Goal: Transaction & Acquisition: Purchase product/service

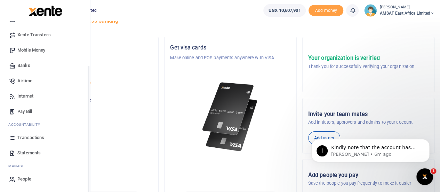
scroll to position [35, 0]
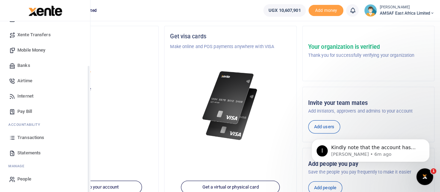
click at [35, 139] on span "Transactions" at bounding box center [30, 137] width 27 height 7
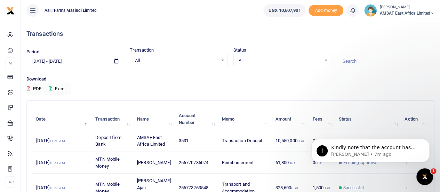
click at [427, 179] on icon "Open Intercom Messenger" at bounding box center [424, 176] width 11 height 11
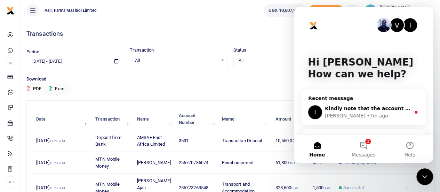
click at [383, 113] on div "Ibrahim • 7m ago" at bounding box center [368, 115] width 86 height 7
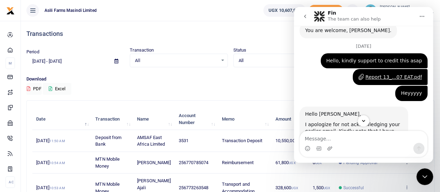
scroll to position [632, 0]
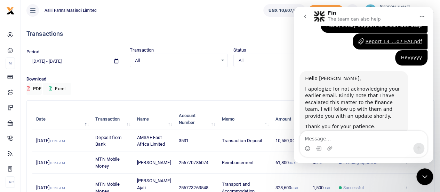
drag, startPoint x: 431, startPoint y: 71, endPoint x: 728, endPoint y: 138, distance: 304.4
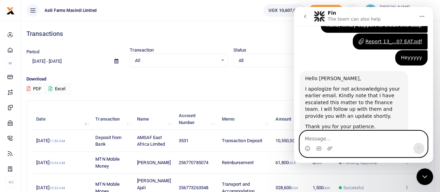
click at [332, 139] on textarea "Message…" at bounding box center [363, 137] width 127 height 12
type textarea "thanks"
click at [421, 148] on icon "Send a message…" at bounding box center [419, 148] width 6 height 6
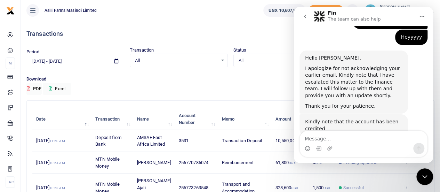
click at [423, 179] on icon "Close Intercom Messenger" at bounding box center [425, 176] width 8 height 8
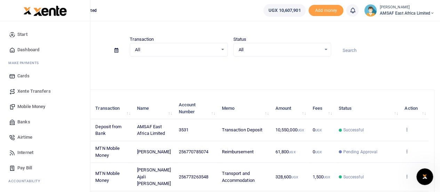
scroll to position [0, 0]
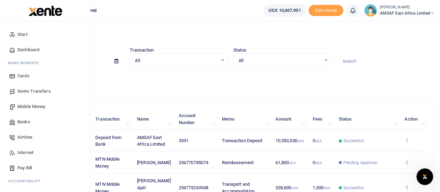
click at [44, 108] on span "Mobile Money" at bounding box center [31, 106] width 28 height 7
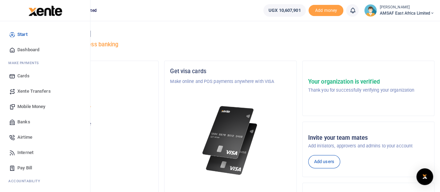
click at [32, 105] on span "Mobile Money" at bounding box center [31, 106] width 28 height 7
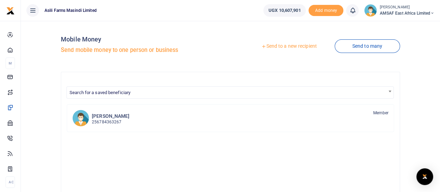
click at [274, 46] on link "Send to a new recipient" at bounding box center [289, 46] width 91 height 13
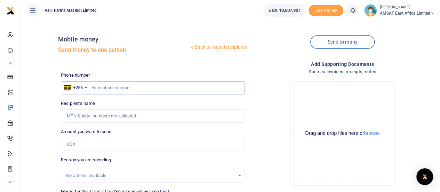
click at [121, 88] on input "text" at bounding box center [153, 87] width 184 height 13
type input "772233209"
type input "[PERSON_NAME]"
type input "772233209"
click at [106, 145] on input "Amount you want to send" at bounding box center [153, 143] width 184 height 13
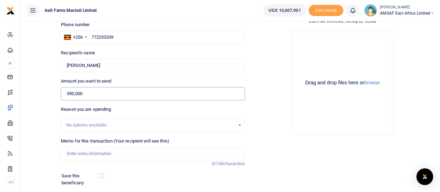
scroll to position [70, 0]
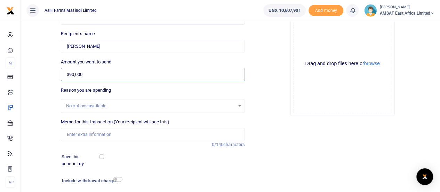
type input "390,000"
click at [103, 133] on input "Memo for this transaction (Your recipient will see this)" at bounding box center [153, 134] width 184 height 13
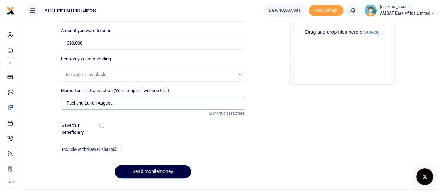
scroll to position [115, 0]
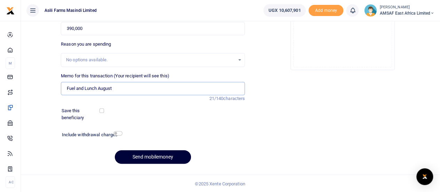
type input "Fuel and Lunch August"
click at [158, 155] on button "Send mobilemoney" at bounding box center [153, 157] width 76 height 14
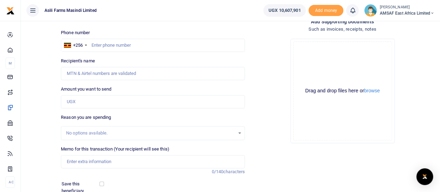
scroll to position [11, 0]
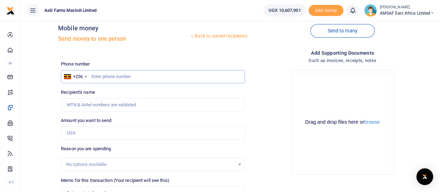
click at [130, 77] on input "text" at bounding box center [153, 76] width 184 height 13
type input "787968276"
type input "[PERSON_NAME] Andruga"
type input "787968276"
click at [103, 131] on input "Amount you want to send" at bounding box center [153, 132] width 184 height 13
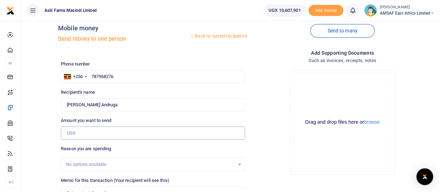
click at [87, 134] on input "Amount you want to send" at bounding box center [153, 132] width 184 height 13
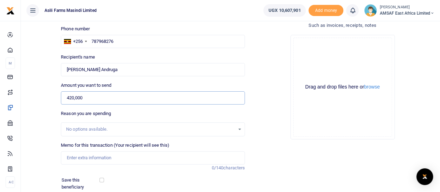
scroll to position [81, 0]
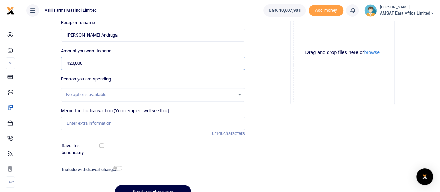
type input "420,000"
click at [108, 123] on input "Memo for this transaction (Your recipient will see this)" at bounding box center [153, 123] width 184 height 13
click at [171, 185] on div at bounding box center [220, 187] width 122 height 8
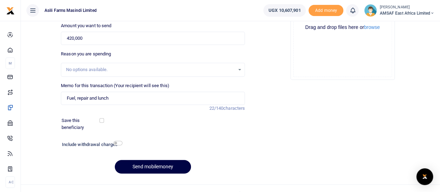
scroll to position [115, 0]
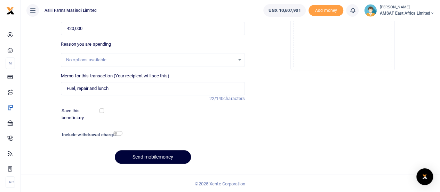
click at [166, 159] on button "Send mobilemoney" at bounding box center [153, 157] width 76 height 14
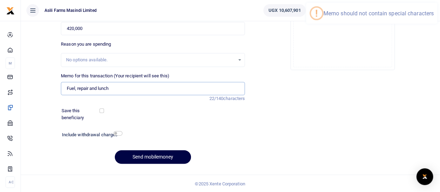
drag, startPoint x: 76, startPoint y: 88, endPoint x: 82, endPoint y: 99, distance: 12.8
click at [76, 89] on input "Fuel, repair and lunch" at bounding box center [153, 88] width 184 height 13
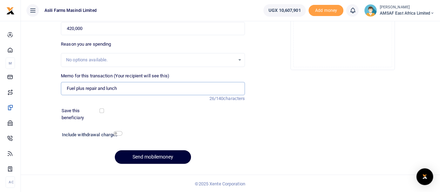
type input "Fuel plus repair and lunch"
click at [178, 157] on button "Send mobilemoney" at bounding box center [153, 157] width 76 height 14
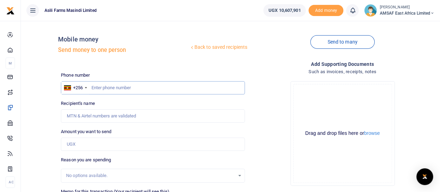
click at [129, 85] on input "text" at bounding box center [153, 87] width 184 height 13
type input "772710167"
type input "[PERSON_NAME]"
type input "772710167"
click at [114, 115] on input "Found" at bounding box center [153, 115] width 184 height 13
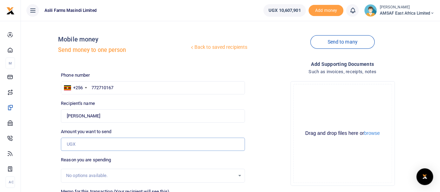
click at [100, 143] on input "Amount you want to send" at bounding box center [153, 143] width 184 height 13
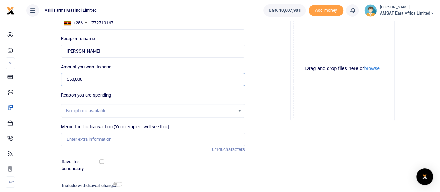
scroll to position [70, 0]
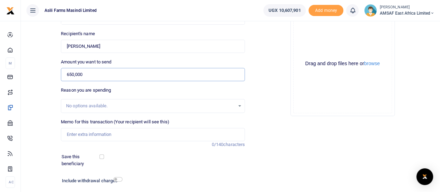
type input "650,000"
click at [106, 136] on input "Memo for this transaction (Your recipient will see this)" at bounding box center [153, 134] width 184 height 13
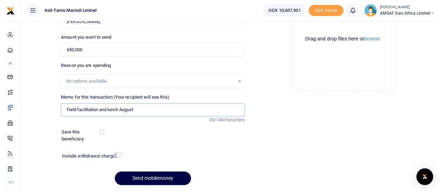
scroll to position [115, 0]
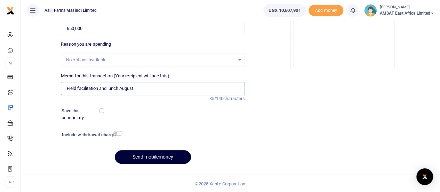
type input "Field facilitation and lunch August"
click at [143, 156] on button "Send mobilemoney" at bounding box center [153, 157] width 76 height 14
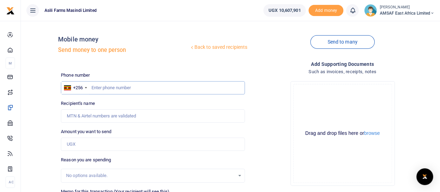
click at [120, 88] on input "text" at bounding box center [153, 87] width 184 height 13
type input "702233209"
click at [89, 145] on input "Amount you want to send" at bounding box center [153, 143] width 184 height 13
type input "130,000"
type input "Patricia Namukose"
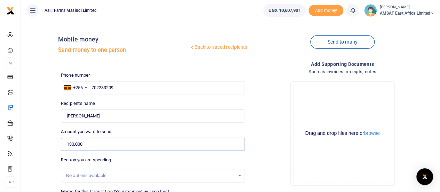
type input "130,000"
click at [99, 88] on input "702233209" at bounding box center [153, 87] width 184 height 13
click at [116, 134] on div "Amount you want to send 130,000 Amount is required." at bounding box center [153, 139] width 184 height 23
drag, startPoint x: 96, startPoint y: 153, endPoint x: 98, endPoint y: 149, distance: 4.8
click at [96, 153] on div "Phone number +256 Uganda +256 702233209 Phone is required. Recipient's name Fou…" at bounding box center [153, 178] width 190 height 213
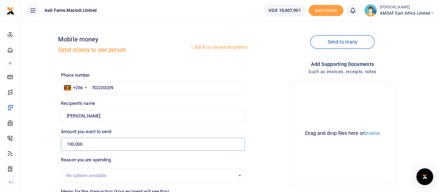
click at [99, 145] on input "130,000" at bounding box center [153, 143] width 184 height 13
click at [99, 87] on input "702233209" at bounding box center [153, 87] width 184 height 13
click at [104, 87] on input "702233209" at bounding box center [153, 87] width 184 height 13
click at [99, 86] on input "702223209" at bounding box center [153, 87] width 184 height 13
type input "703223209"
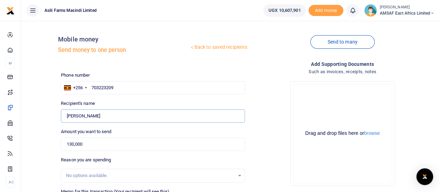
click at [113, 122] on input "Found" at bounding box center [153, 115] width 184 height 13
click at [138, 89] on input "703223209" at bounding box center [153, 87] width 184 height 13
type input "Salim Walugembe"
type input "703223209"
type input "Lovisa Namwase"
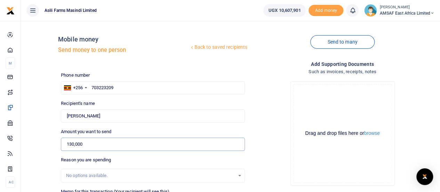
click at [125, 138] on input "130,000" at bounding box center [153, 143] width 184 height 13
click at [139, 87] on input "703223209" at bounding box center [153, 87] width 184 height 13
type input "701223209"
click at [96, 146] on input "130,000" at bounding box center [153, 143] width 184 height 13
type input "Maisarah Nategeka"
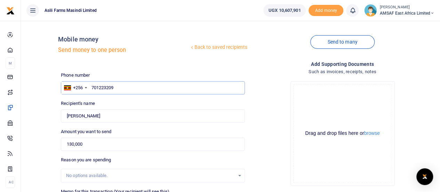
click at [100, 88] on input "701223209" at bounding box center [153, 87] width 184 height 13
type input "703223209"
click at [105, 88] on input "703223209" at bounding box center [153, 87] width 184 height 13
type input "Lovisa Namwase"
type input "703233209"
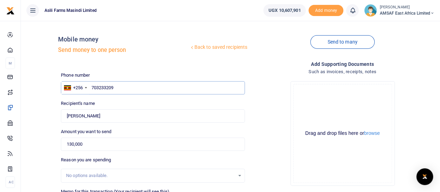
type input "Jesca Nangobi"
click at [120, 90] on input "703233209" at bounding box center [153, 87] width 184 height 13
type input "703233991"
click at [96, 148] on input "130,000" at bounding box center [153, 143] width 184 height 13
type input "Emilly Ainembabazi"
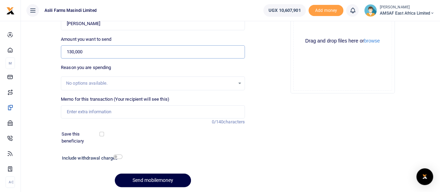
scroll to position [104, 0]
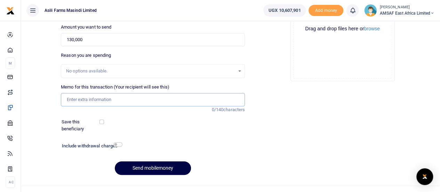
click at [118, 100] on input "Memo for this transaction (Your recipient will see this)" at bounding box center [153, 99] width 184 height 13
type input "Lunch allowance August"
drag, startPoint x: 288, startPoint y: 112, endPoint x: 255, endPoint y: 115, distance: 32.8
click at [288, 112] on div "Add supporting Documents Such as invoices, receipts, notes Drop your files here…" at bounding box center [343, 68] width 190 height 224
click at [152, 171] on button "Send mobilemoney" at bounding box center [153, 168] width 76 height 14
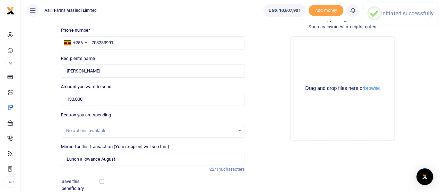
scroll to position [0, 0]
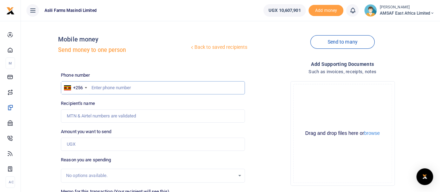
click at [121, 88] on input "text" at bounding box center [153, 87] width 184 height 13
type input "707255512"
click at [99, 145] on input "Amount you want to send" at bounding box center [153, 143] width 184 height 13
type input "1,3000"
type input "[PERSON_NAME]"
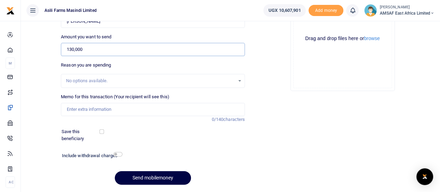
scroll to position [104, 0]
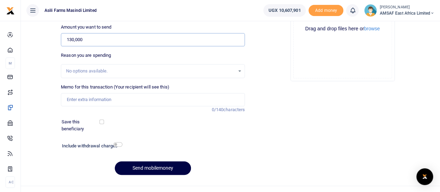
type input "130,000"
click at [119, 99] on input "Memo for this transaction (Your recipient will see this)" at bounding box center [153, 99] width 184 height 13
type input "Lunch allowance August"
click at [167, 166] on button "Send mobilemoney" at bounding box center [153, 168] width 76 height 14
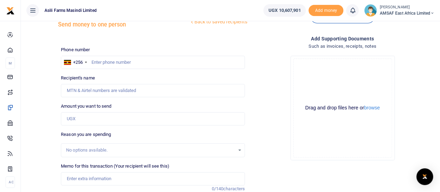
scroll to position [35, 0]
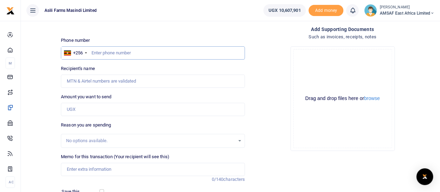
click at [119, 53] on input "text" at bounding box center [153, 52] width 184 height 13
type input "789373033"
type input "[PERSON_NAME]"
click at [103, 110] on input "Amount you want to send" at bounding box center [153, 109] width 184 height 13
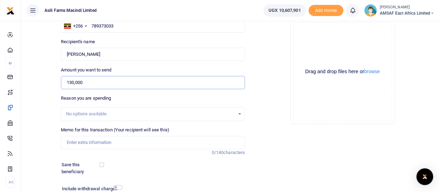
scroll to position [46, 0]
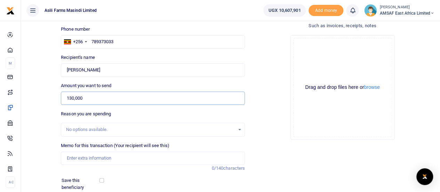
type input "130,000"
click at [105, 154] on input "Memo for this transaction (Your recipient will see this)" at bounding box center [153, 157] width 184 height 13
type input "Lunch allowance August"
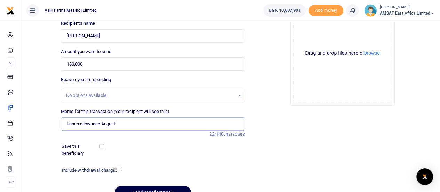
scroll to position [104, 0]
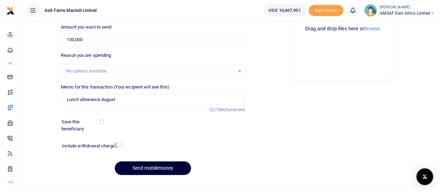
click at [158, 169] on button "Send mobilemoney" at bounding box center [153, 168] width 76 height 14
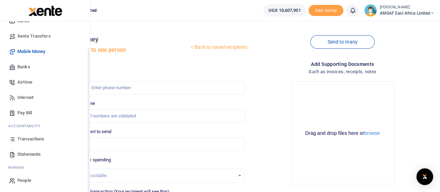
scroll to position [56, 0]
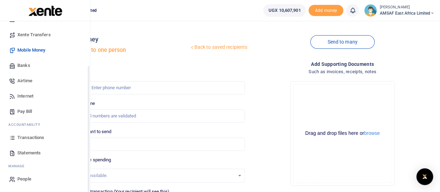
click at [35, 136] on span "Transactions" at bounding box center [30, 137] width 27 height 7
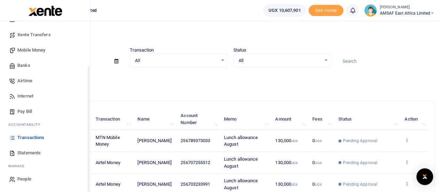
click at [39, 138] on span "Transactions" at bounding box center [30, 137] width 27 height 7
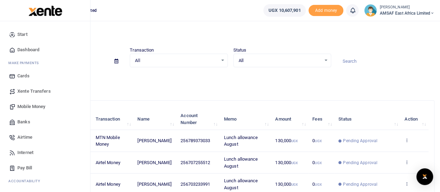
click at [32, 106] on span "Mobile Money" at bounding box center [31, 106] width 28 height 7
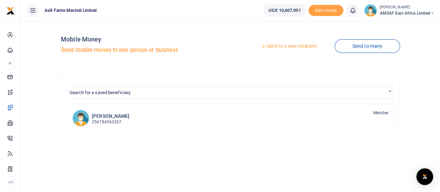
click at [271, 48] on link "Send to a new recipient" at bounding box center [289, 46] width 91 height 13
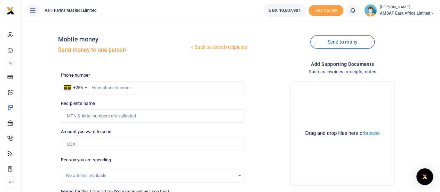
click at [110, 87] on div at bounding box center [220, 96] width 440 height 192
click at [110, 87] on input "text" at bounding box center [153, 87] width 184 height 13
type input "770785074"
type input "Paul Murungi"
type input "770785074"
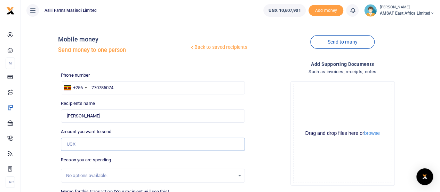
click at [87, 146] on input "Amount you want to send" at bounding box center [153, 143] width 184 height 13
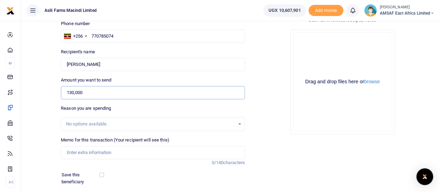
scroll to position [70, 0]
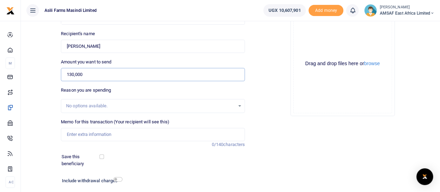
type input "130,000"
click at [98, 137] on input "Memo for this transaction (Your recipient will see this)" at bounding box center [153, 134] width 184 height 13
type input "Lunch allowance August"
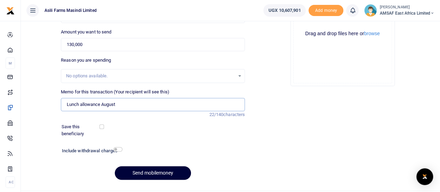
scroll to position [115, 0]
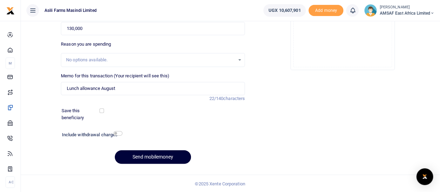
click at [166, 160] on button "Send mobilemoney" at bounding box center [153, 157] width 76 height 14
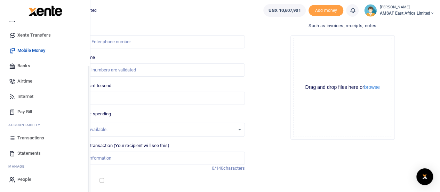
scroll to position [56, 0]
click at [30, 139] on span "Transactions" at bounding box center [30, 137] width 27 height 7
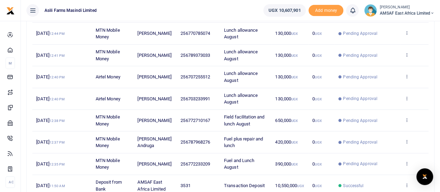
scroll to position [96, 0]
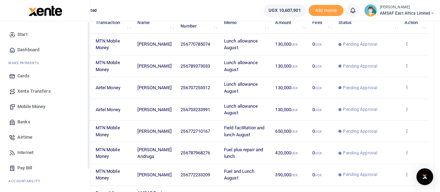
click at [22, 32] on span "Start" at bounding box center [22, 34] width 10 height 7
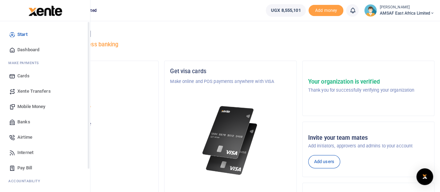
click at [18, 34] on span "Start" at bounding box center [22, 34] width 10 height 7
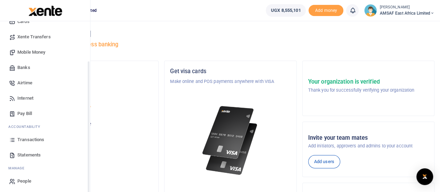
scroll to position [56, 0]
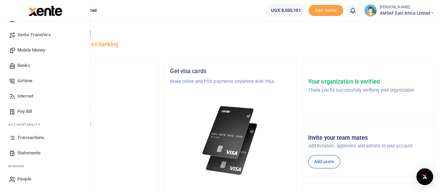
click at [30, 139] on span "Transactions" at bounding box center [30, 137] width 27 height 7
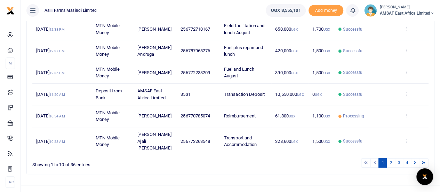
scroll to position [201, 0]
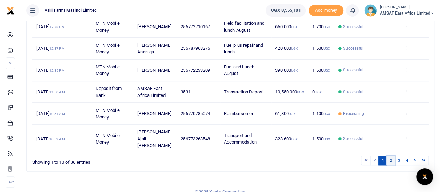
click at [392, 155] on link "2" at bounding box center [390, 159] width 8 height 9
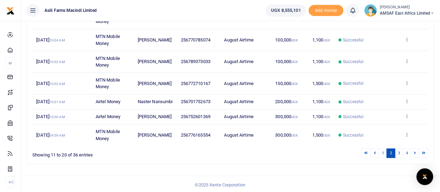
scroll to position [187, 0]
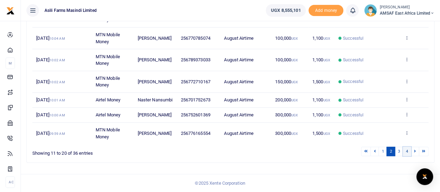
click at [408, 151] on link "4" at bounding box center [407, 150] width 8 height 9
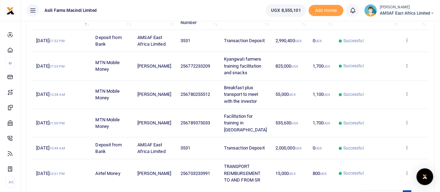
scroll to position [135, 0]
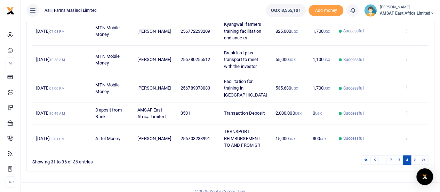
click at [426, 155] on li at bounding box center [423, 159] width 9 height 9
click at [414, 155] on li at bounding box center [415, 159] width 8 height 9
click at [416, 155] on li at bounding box center [415, 159] width 8 height 9
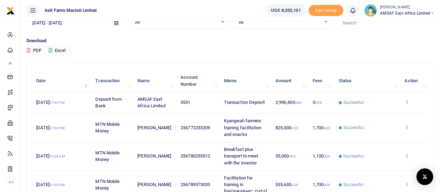
scroll to position [0, 0]
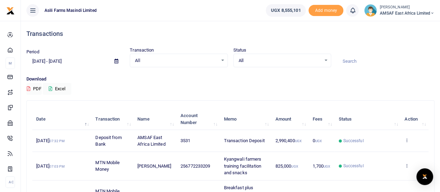
click at [117, 59] on icon at bounding box center [116, 61] width 4 height 5
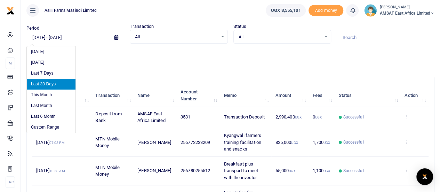
scroll to position [35, 0]
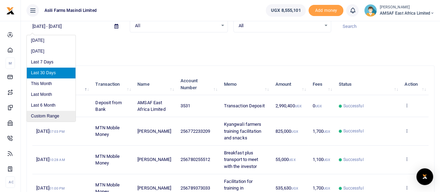
click at [60, 116] on li "Custom Range" at bounding box center [51, 116] width 49 height 11
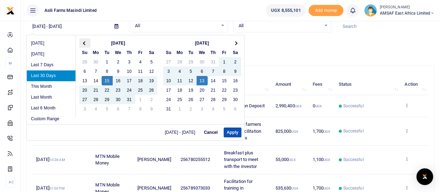
click at [80, 41] on th at bounding box center [84, 42] width 11 height 9
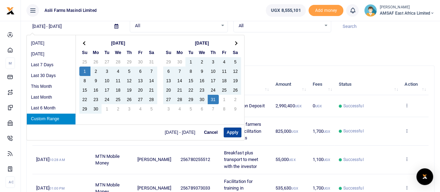
click at [231, 130] on button "Apply" at bounding box center [233, 132] width 18 height 10
type input "06/01/2025 - 07/31/2025"
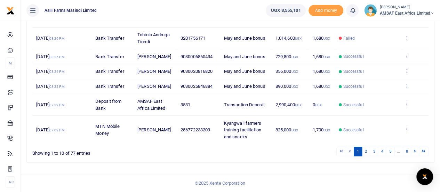
scroll to position [262, 0]
click at [425, 152] on icon at bounding box center [423, 151] width 3 height 4
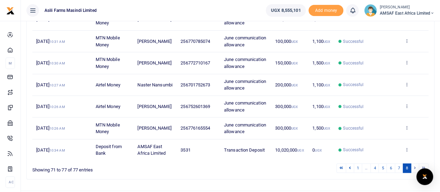
scroll to position [136, 0]
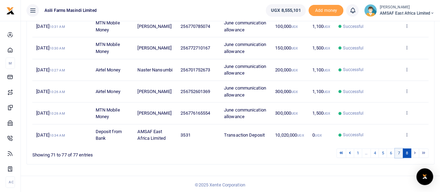
click at [399, 151] on link "7" at bounding box center [399, 152] width 8 height 9
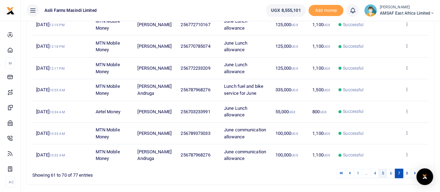
scroll to position [214, 0]
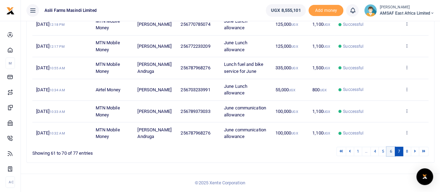
click at [390, 152] on link "6" at bounding box center [390, 150] width 8 height 9
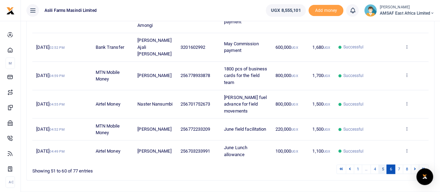
scroll to position [228, 0]
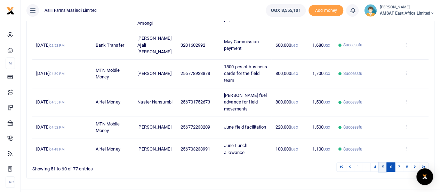
click at [383, 162] on link "5" at bounding box center [382, 166] width 8 height 9
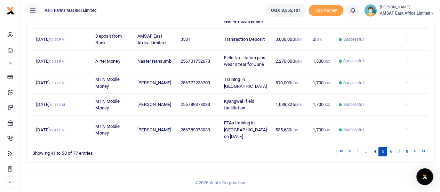
scroll to position [207, 0]
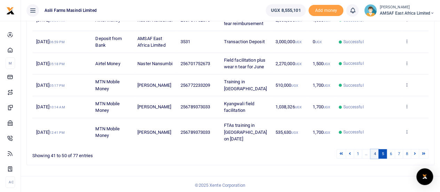
click at [376, 152] on link "4" at bounding box center [374, 153] width 8 height 9
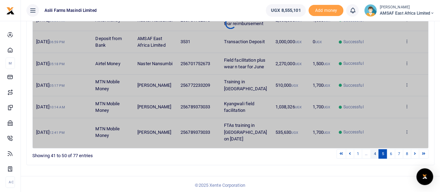
scroll to position [201, 0]
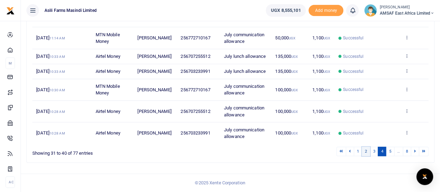
click at [368, 153] on link "2" at bounding box center [366, 150] width 8 height 9
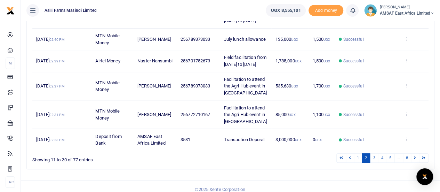
scroll to position [241, 0]
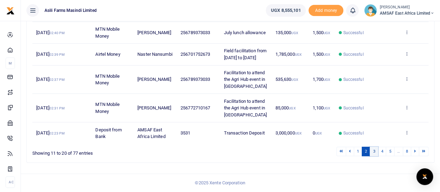
click at [374, 151] on link "3" at bounding box center [374, 150] width 8 height 9
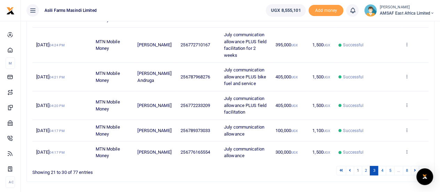
scroll to position [234, 0]
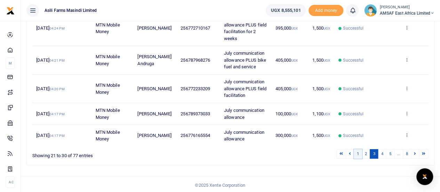
click at [360, 151] on link "1" at bounding box center [358, 153] width 8 height 9
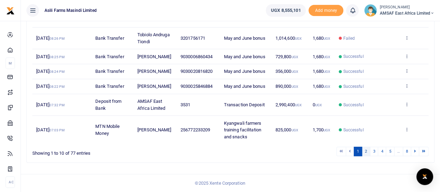
scroll to position [262, 0]
click at [368, 152] on link "2" at bounding box center [366, 150] width 8 height 9
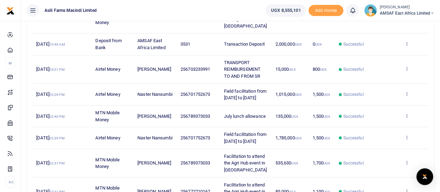
scroll to position [241, 0]
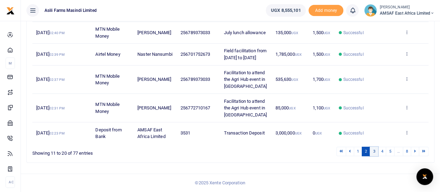
click at [376, 152] on link "3" at bounding box center [374, 150] width 8 height 9
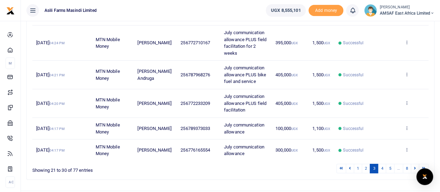
scroll to position [234, 0]
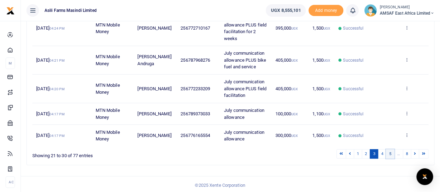
click at [391, 153] on link "5" at bounding box center [390, 153] width 8 height 9
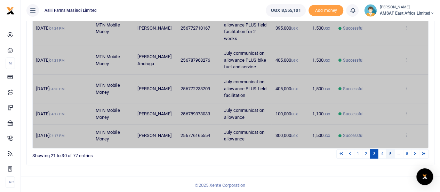
scroll to position [207, 0]
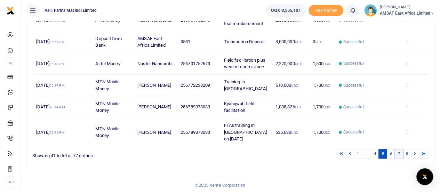
click at [399, 152] on link "7" at bounding box center [399, 153] width 8 height 9
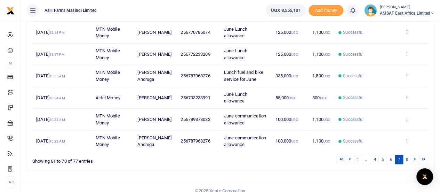
scroll to position [214, 0]
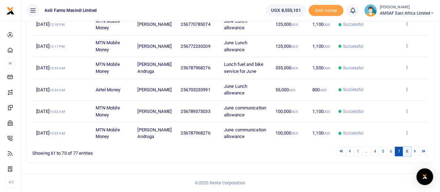
click at [408, 152] on link "8" at bounding box center [407, 150] width 8 height 9
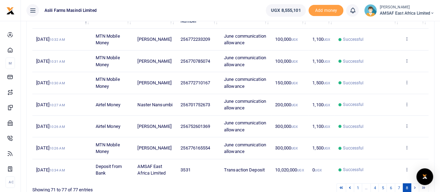
scroll to position [136, 0]
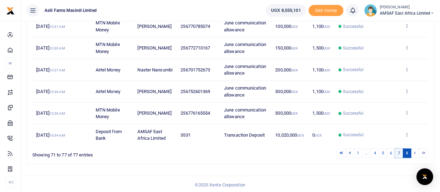
click at [400, 153] on link "7" at bounding box center [399, 152] width 8 height 9
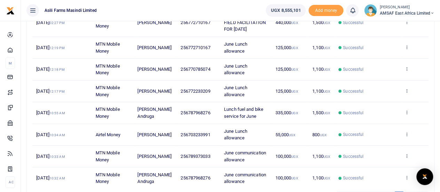
scroll to position [179, 0]
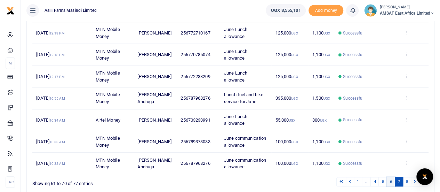
click at [393, 186] on link "6" at bounding box center [390, 181] width 8 height 9
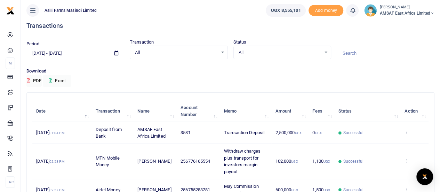
scroll to position [0, 0]
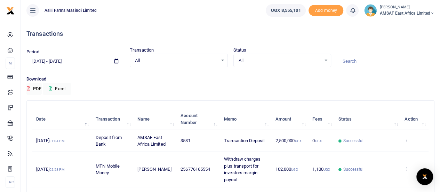
click at [299, 91] on div "Download PDF Excel" at bounding box center [230, 84] width 408 height 19
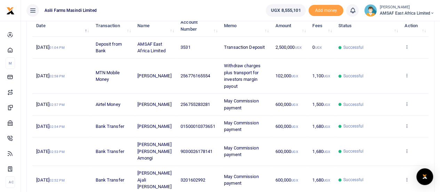
scroll to position [104, 0]
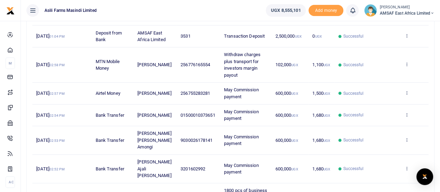
click at [178, 110] on td "01500010373651" at bounding box center [198, 115] width 43 height 22
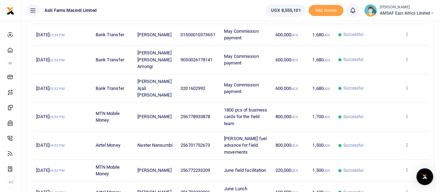
scroll to position [174, 0]
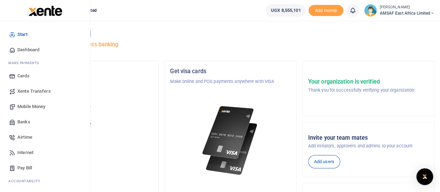
click at [43, 107] on span "Mobile Money" at bounding box center [31, 106] width 28 height 7
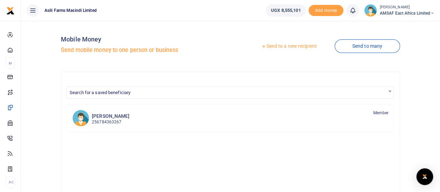
click at [278, 46] on link "Send to a new recipient" at bounding box center [289, 46] width 91 height 13
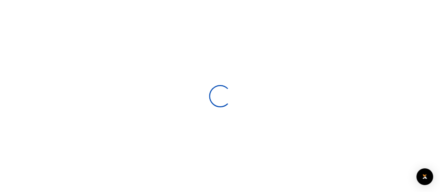
select select
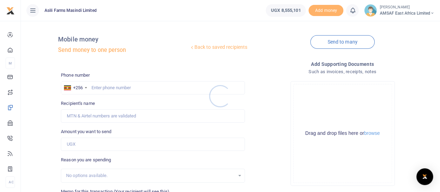
click at [128, 87] on div at bounding box center [220, 96] width 440 height 192
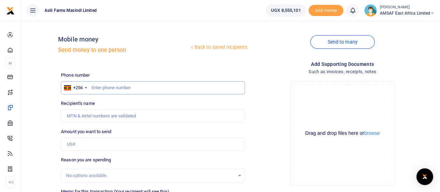
click at [113, 88] on input "text" at bounding box center [153, 87] width 184 height 13
type input "755283281"
click at [98, 146] on input "Amount you want to send" at bounding box center [153, 143] width 184 height 13
type input "Wycliffe Opio"
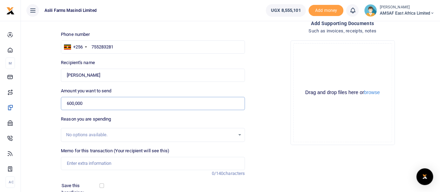
scroll to position [35, 0]
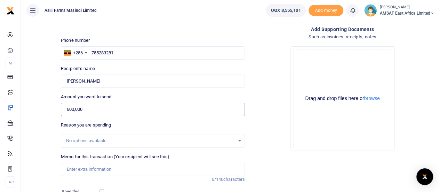
type input "600,000"
click at [106, 170] on input "Memo for this transaction (Your recipient will see this)" at bounding box center [153, 168] width 184 height 13
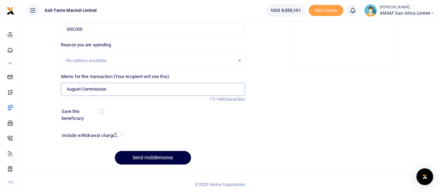
scroll to position [115, 0]
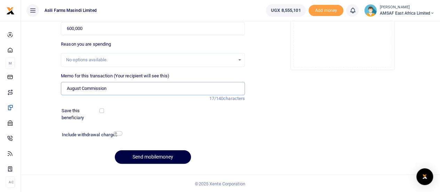
type input "August Commission"
click at [302, 114] on div "Add supporting Documents Such as invoices, receipts, notes Drop your files here…" at bounding box center [343, 57] width 190 height 224
click at [154, 158] on button "Send mobilemoney" at bounding box center [153, 157] width 76 height 14
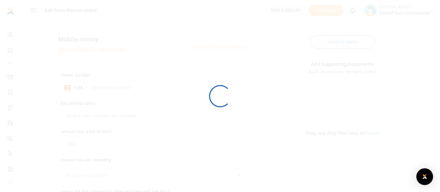
scroll to position [115, 0]
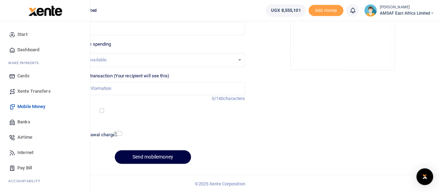
click at [29, 121] on span "Banks" at bounding box center [23, 121] width 13 height 7
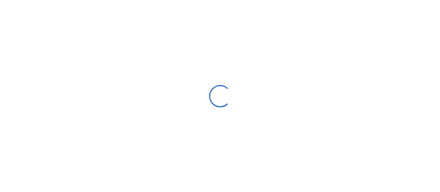
select select
select select "Loading bundles"
select select
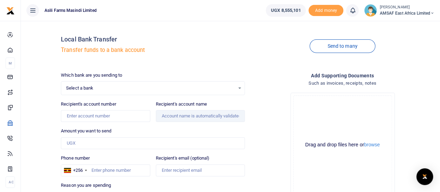
click at [124, 89] on span "Select a bank" at bounding box center [150, 88] width 169 height 7
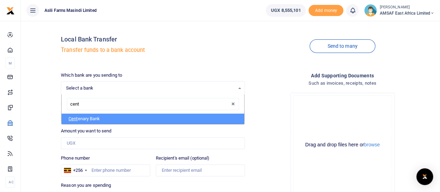
type input "cente"
click at [110, 118] on li "Cente nary Bank" at bounding box center [153, 118] width 183 height 10
select select "CENT"
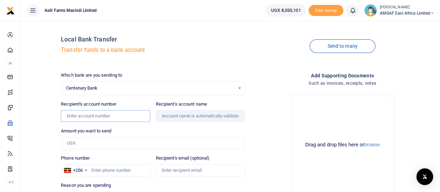
click at [99, 116] on input "Recipient's account number" at bounding box center [105, 116] width 89 height 12
type input "3201602992"
click at [93, 142] on input "Amount you want to send" at bounding box center [153, 143] width 184 height 12
type input "600,000"
click at [111, 171] on input "Phone number" at bounding box center [105, 170] width 89 height 12
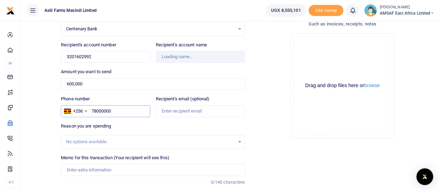
scroll to position [69, 0]
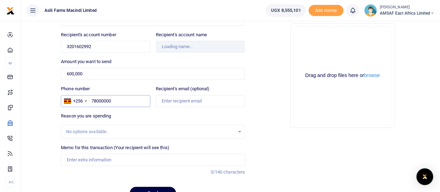
type input "78000000"
click at [110, 162] on input "Memo for this transaction (Your recipient will see this)" at bounding box center [153, 159] width 184 height 12
type input "August Commission"
click at [101, 47] on input "3201602992" at bounding box center [105, 47] width 89 height 12
type input "3201602992"
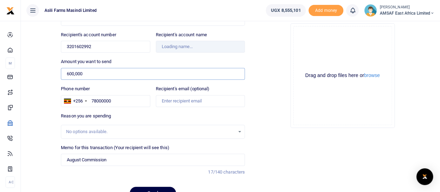
click at [103, 68] on input "600,000" at bounding box center [153, 74] width 184 height 12
type input "[PERSON_NAME] Ajali [PERSON_NAME]"
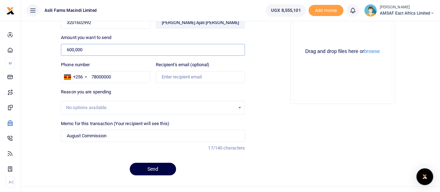
scroll to position [104, 0]
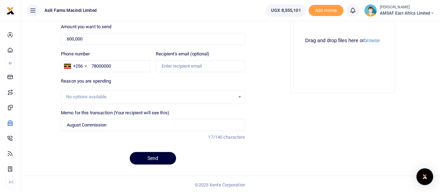
click at [163, 154] on button "Send" at bounding box center [153, 158] width 46 height 13
click at [126, 68] on input "78000000" at bounding box center [105, 66] width 89 height 12
type input "780123123"
click at [157, 160] on button "Send" at bounding box center [153, 158] width 46 height 13
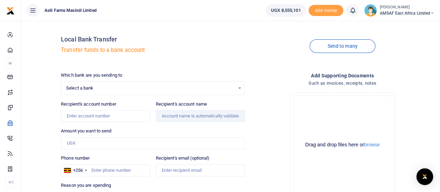
click at [118, 89] on span "Select a bank" at bounding box center [150, 88] width 169 height 7
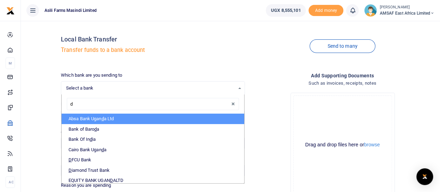
type input "df"
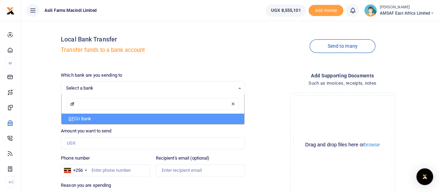
click at [109, 116] on li "DF CU Bank" at bounding box center [153, 118] width 183 height 10
select select "DFCU"
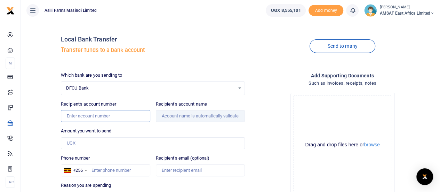
click at [105, 113] on input "Recipient's account number" at bounding box center [105, 116] width 89 height 12
type input "01500010373651"
click at [73, 143] on input "Amount you want to send" at bounding box center [153, 143] width 184 height 12
type input "600,000"
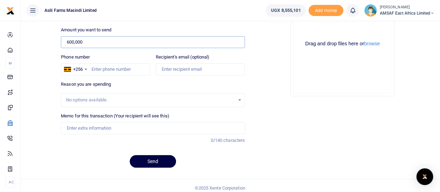
scroll to position [104, 0]
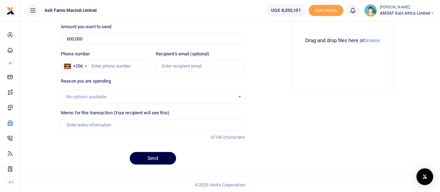
click at [117, 94] on div "No options available." at bounding box center [150, 96] width 169 height 7
click at [79, 122] on input "Memo for this transaction (Your recipient will see this)" at bounding box center [153, 125] width 184 height 12
type input "a"
type input "Mawanda Charles Kikutteobudde"
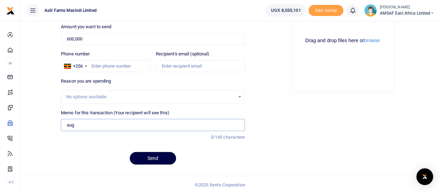
type input "August Commission"
click at [103, 65] on input "Phone number" at bounding box center [105, 66] width 89 height 12
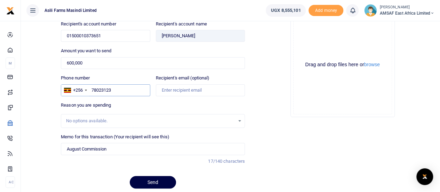
scroll to position [69, 0]
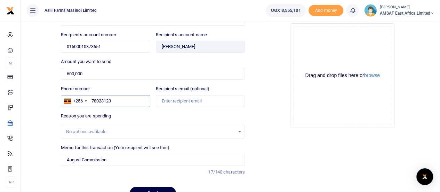
click at [99, 101] on input "78023123" at bounding box center [105, 101] width 89 height 12
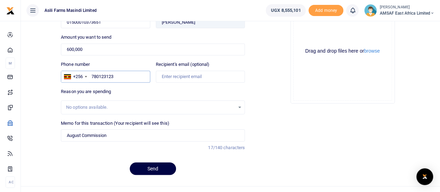
scroll to position [104, 0]
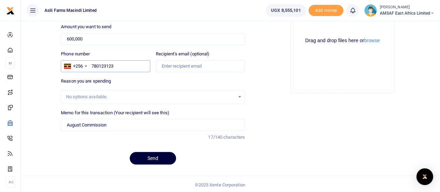
type input "780123123"
click at [160, 161] on button "Send" at bounding box center [153, 158] width 46 height 13
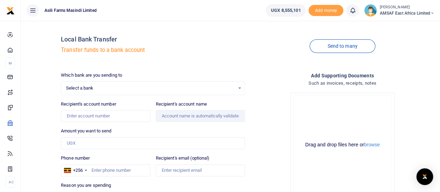
click at [117, 89] on span "Select a bank" at bounding box center [150, 88] width 169 height 7
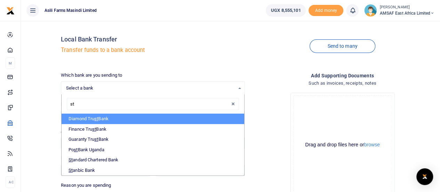
type input "sta"
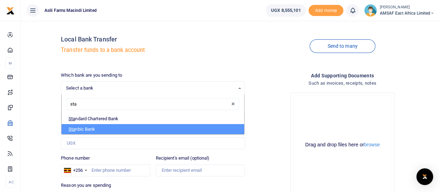
click at [104, 126] on li "Sta nbic Bank" at bounding box center [153, 129] width 183 height 10
select select "STANBIC"
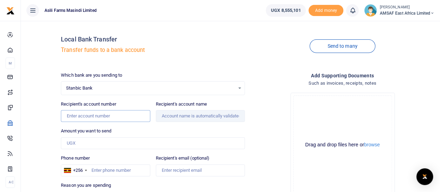
click at [111, 117] on input "Recipient's account number" at bounding box center [105, 116] width 89 height 12
type input "9030026178141"
click at [91, 146] on input "Amount you want to send" at bounding box center [153, 143] width 184 height 12
type input "600,000"
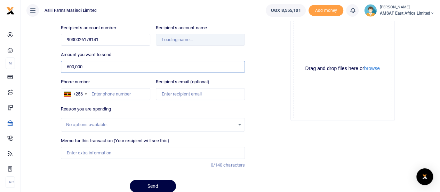
scroll to position [104, 0]
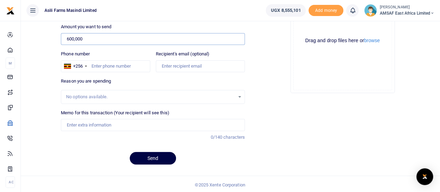
type input "[PERSON_NAME]"
click at [107, 125] on input "Memo for this transaction (Your recipient will see this)" at bounding box center [153, 125] width 184 height 12
type input "August Commission"
click at [156, 155] on button "Send" at bounding box center [153, 158] width 46 height 13
type input "780123123"
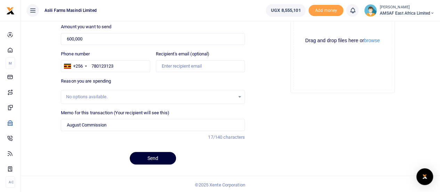
click at [139, 156] on button "Send" at bounding box center [153, 158] width 46 height 13
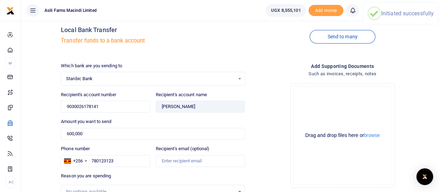
scroll to position [0, 0]
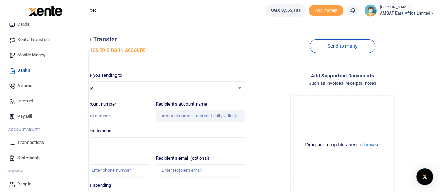
scroll to position [56, 0]
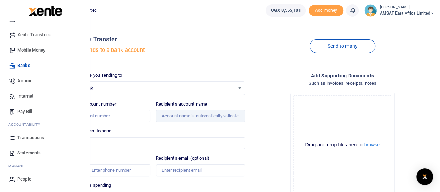
click at [37, 136] on span "Transactions" at bounding box center [30, 137] width 27 height 7
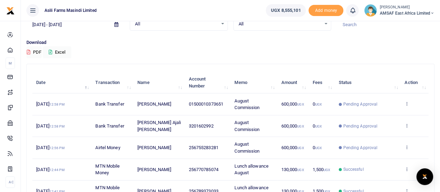
scroll to position [35, 0]
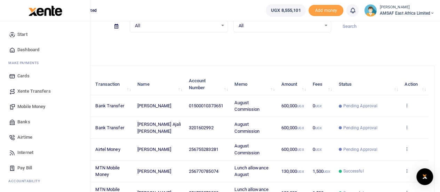
click at [23, 32] on span "Start" at bounding box center [22, 34] width 10 height 7
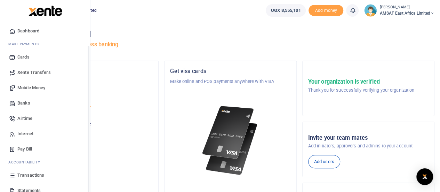
scroll to position [35, 0]
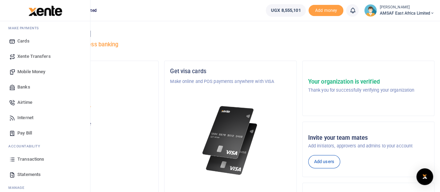
click at [42, 158] on span "Transactions" at bounding box center [30, 158] width 27 height 7
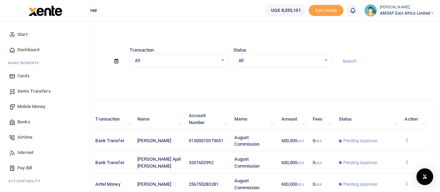
click at [44, 107] on span "Mobile Money" at bounding box center [31, 106] width 28 height 7
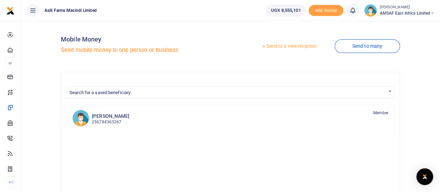
click at [282, 46] on link "Send to a new recipient" at bounding box center [289, 46] width 91 height 13
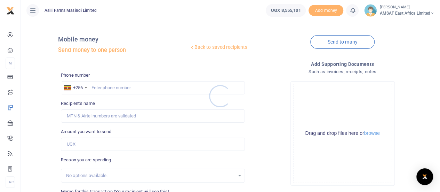
click at [102, 89] on div at bounding box center [220, 96] width 440 height 192
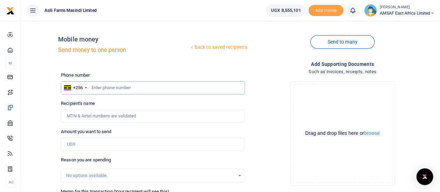
click at [103, 87] on input "text" at bounding box center [153, 87] width 184 height 13
type input "701752673"
click at [93, 146] on input "Amount you want to send" at bounding box center [153, 143] width 184 height 13
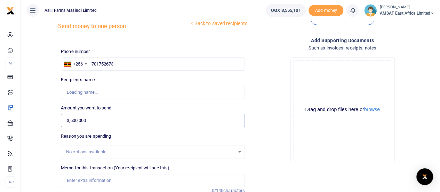
scroll to position [35, 0]
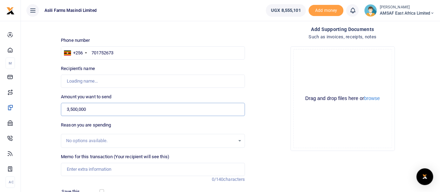
type input "3,500,000"
click at [95, 169] on input "Memo for this transaction (Your recipient will see this)" at bounding box center [153, 168] width 184 height 13
drag, startPoint x: 69, startPoint y: 171, endPoint x: 80, endPoint y: 174, distance: 12.2
click at [69, 171] on input "car hire August" at bounding box center [153, 168] width 184 height 13
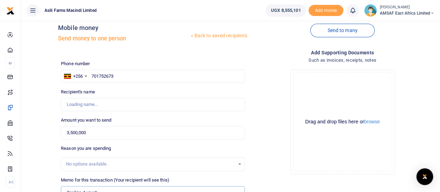
scroll to position [11, 0]
type input "Car hire August"
click at [130, 75] on input "701752673" at bounding box center [153, 76] width 184 height 13
type input "701752673"
click at [95, 132] on input "3,500,000" at bounding box center [153, 132] width 184 height 13
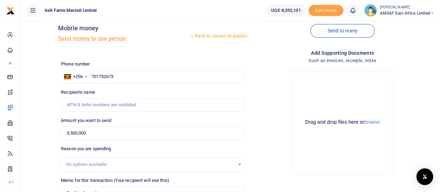
type input "Naster Nansumbi"
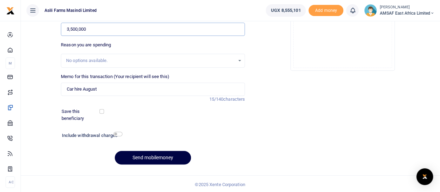
scroll to position [115, 0]
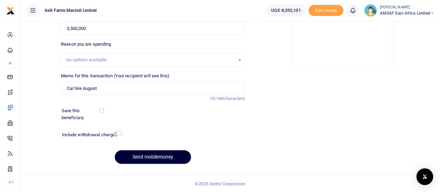
click at [154, 158] on button "Send mobilemoney" at bounding box center [153, 157] width 76 height 14
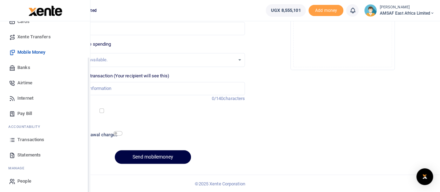
scroll to position [56, 0]
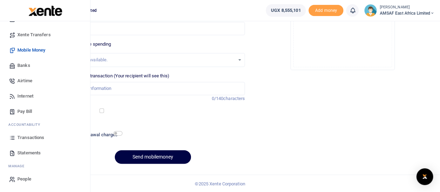
click at [31, 138] on span "Transactions" at bounding box center [30, 137] width 27 height 7
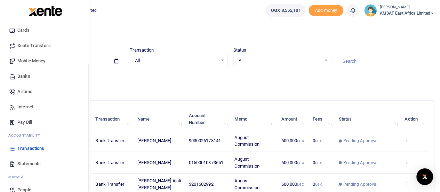
scroll to position [56, 0]
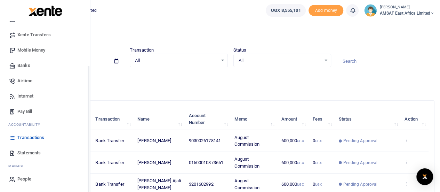
click at [38, 136] on span "Transactions" at bounding box center [30, 137] width 27 height 7
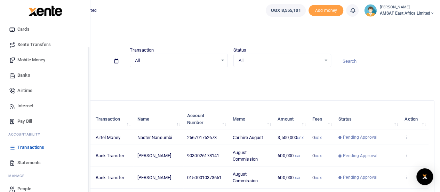
scroll to position [56, 0]
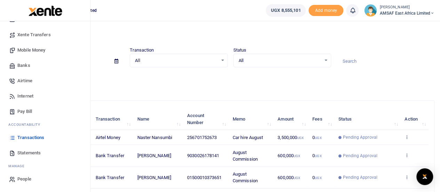
click at [36, 137] on span "Transactions" at bounding box center [30, 137] width 27 height 7
click at [36, 136] on span "Transactions" at bounding box center [30, 137] width 27 height 7
click at [32, 137] on span "Transactions" at bounding box center [30, 137] width 27 height 7
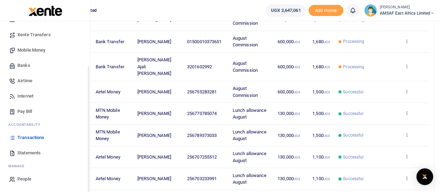
scroll to position [139, 0]
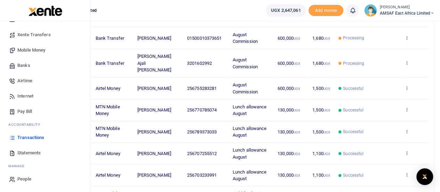
click at [30, 139] on span "Transactions" at bounding box center [30, 137] width 27 height 7
